Goal: Find specific page/section: Find specific page/section

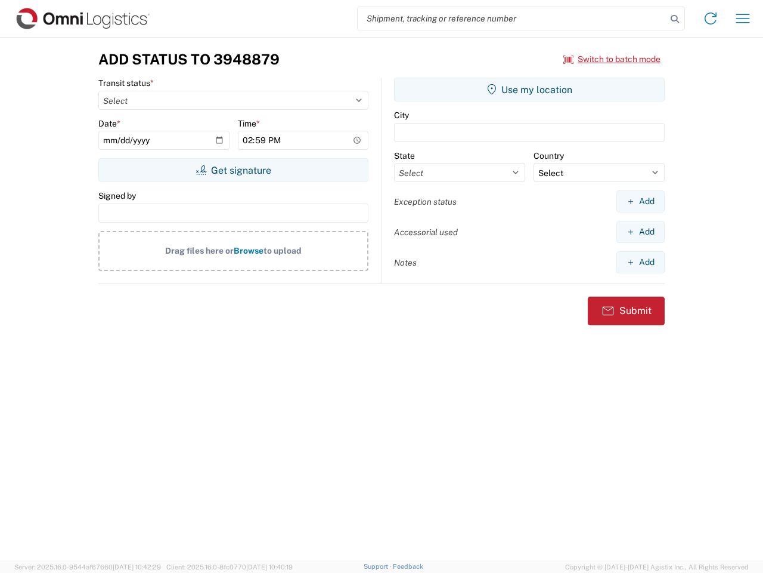
click at [512, 18] on input "search" at bounding box center [512, 18] width 309 height 23
click at [675, 19] on icon at bounding box center [675, 19] width 17 height 17
click at [711, 18] on icon at bounding box center [710, 18] width 19 height 19
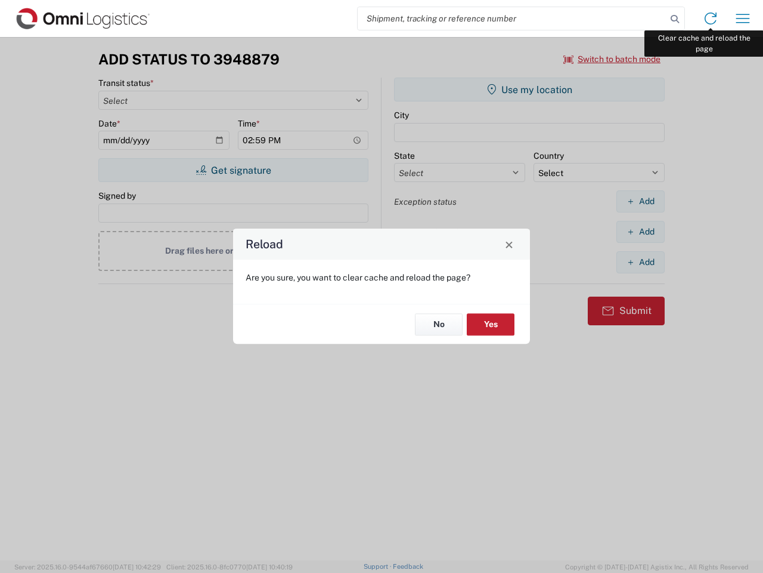
click at [743, 18] on div "Reload Are you sure, you want to clear cache and reload the page? No Yes" at bounding box center [381, 286] width 763 height 573
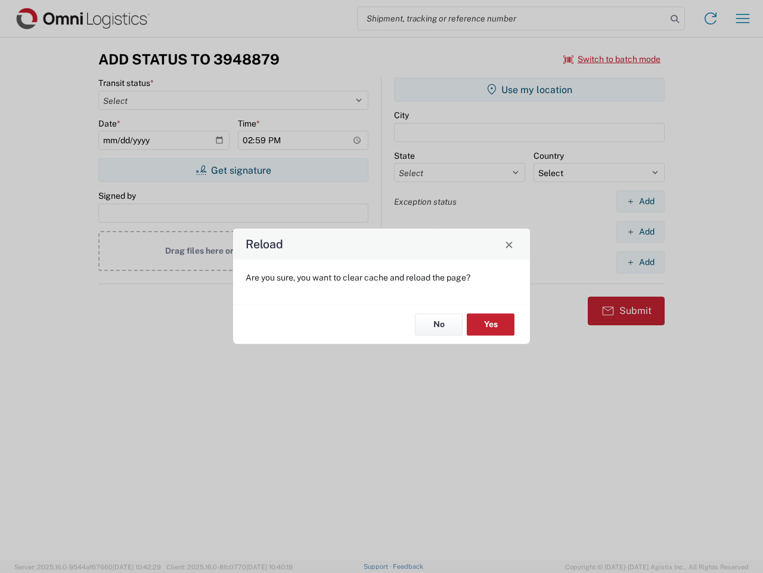
click at [613, 59] on div "Reload Are you sure, you want to clear cache and reload the page? No Yes" at bounding box center [381, 286] width 763 height 573
click at [233, 170] on div "Reload Are you sure, you want to clear cache and reload the page? No Yes" at bounding box center [381, 286] width 763 height 573
click at [530, 89] on div "Reload Are you sure, you want to clear cache and reload the page? No Yes" at bounding box center [381, 286] width 763 height 573
click at [641, 201] on div "Reload Are you sure, you want to clear cache and reload the page? No Yes" at bounding box center [381, 286] width 763 height 573
click at [641, 231] on div "Reload Are you sure, you want to clear cache and reload the page? No Yes" at bounding box center [381, 286] width 763 height 573
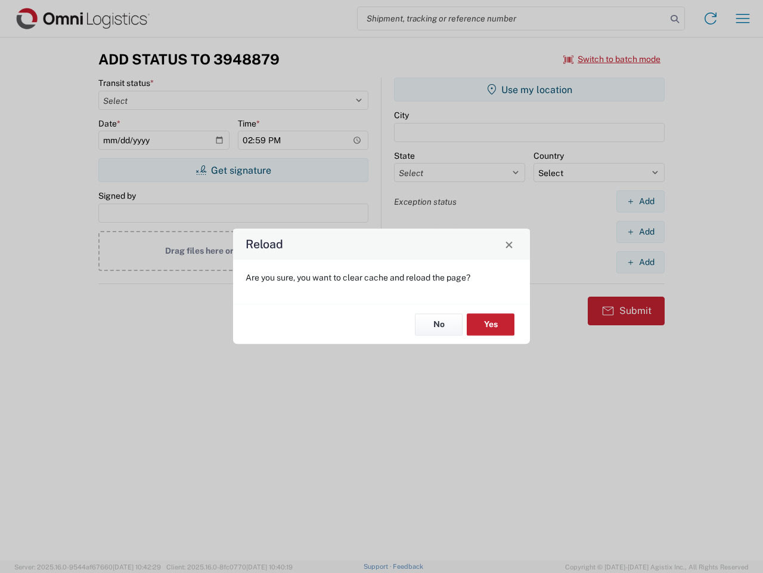
click at [641, 262] on div "Reload Are you sure, you want to clear cache and reload the page? No Yes" at bounding box center [381, 286] width 763 height 573
